Goal: Task Accomplishment & Management: Manage account settings

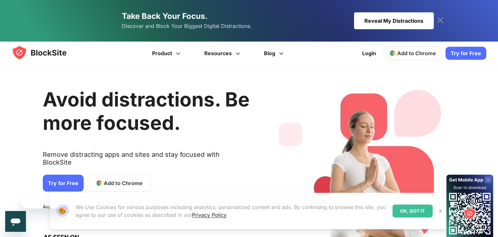
click at [371, 17] on div "Reveal My Distractions" at bounding box center [394, 20] width 80 height 17
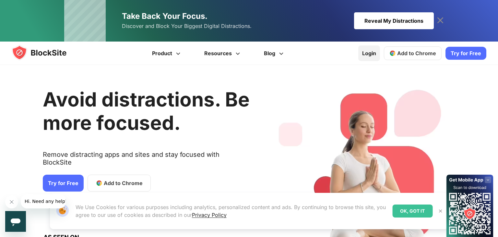
click at [372, 49] on link "Login" at bounding box center [369, 53] width 22 height 16
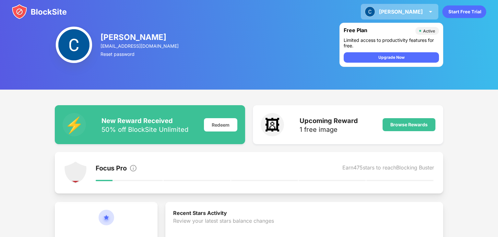
click at [420, 13] on div "Chloe" at bounding box center [401, 11] width 44 height 6
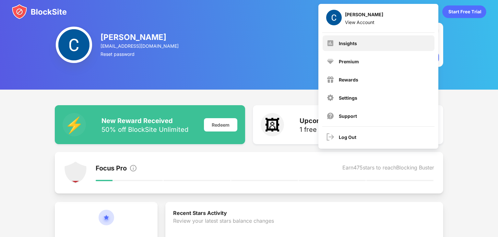
click at [397, 40] on div "Insights" at bounding box center [379, 43] width 112 height 16
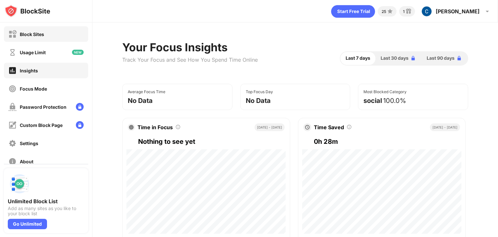
click at [65, 35] on div "Block Sites" at bounding box center [46, 34] width 84 height 16
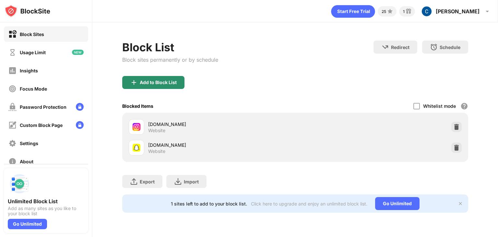
click at [163, 83] on div "Add to Block List" at bounding box center [158, 82] width 37 height 5
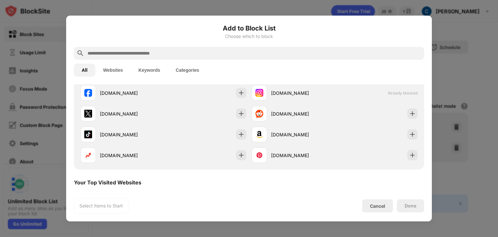
scroll to position [137, 0]
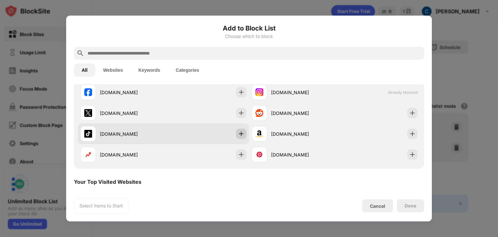
click at [241, 133] on img at bounding box center [241, 133] width 6 height 6
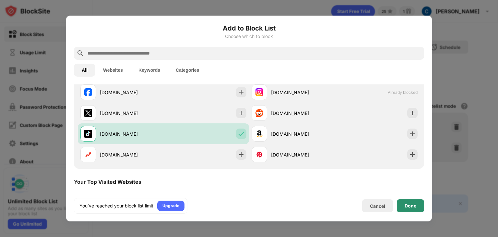
click at [407, 201] on div "Done" at bounding box center [410, 205] width 27 height 13
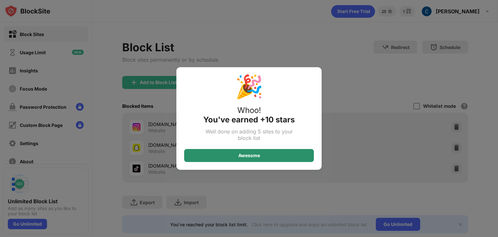
click at [257, 154] on div "Awesome" at bounding box center [249, 155] width 22 height 5
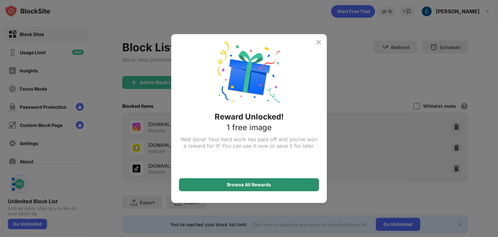
click at [245, 186] on div "Browse All Rewards" at bounding box center [249, 184] width 44 height 5
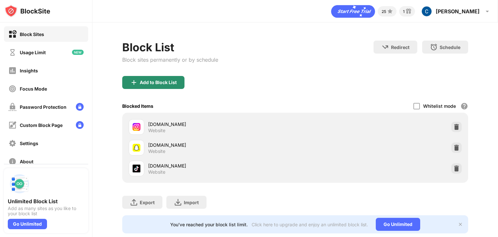
click at [183, 83] on div "Add to Block List" at bounding box center [153, 82] width 62 height 13
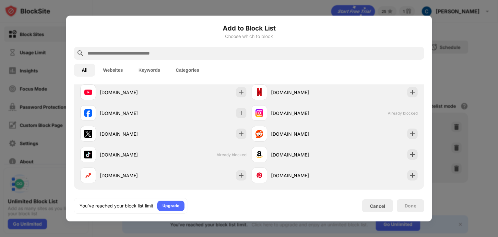
scroll to position [117, 0]
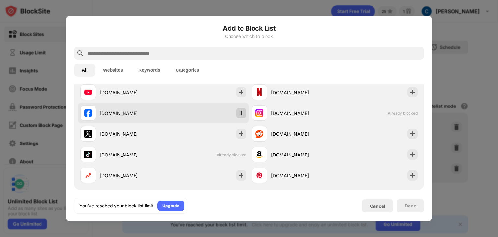
click at [242, 115] on img at bounding box center [241, 113] width 6 height 6
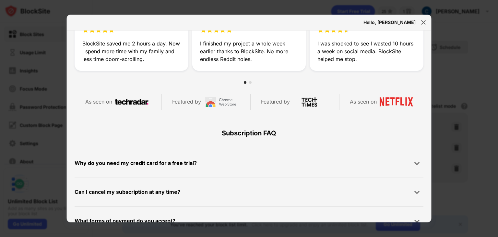
scroll to position [308, 0]
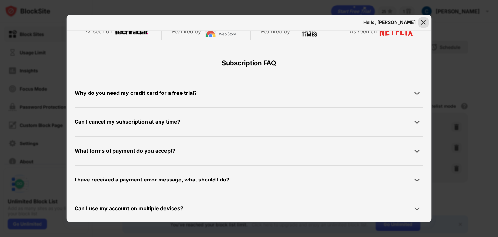
click at [422, 22] on img at bounding box center [423, 22] width 6 height 6
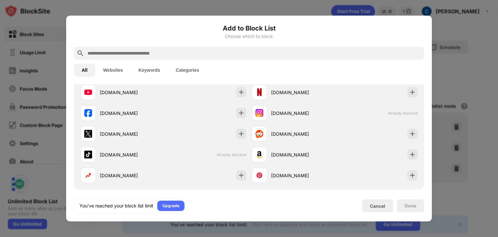
click at [357, 10] on div at bounding box center [249, 118] width 498 height 237
